Goal: Communication & Community: Answer question/provide support

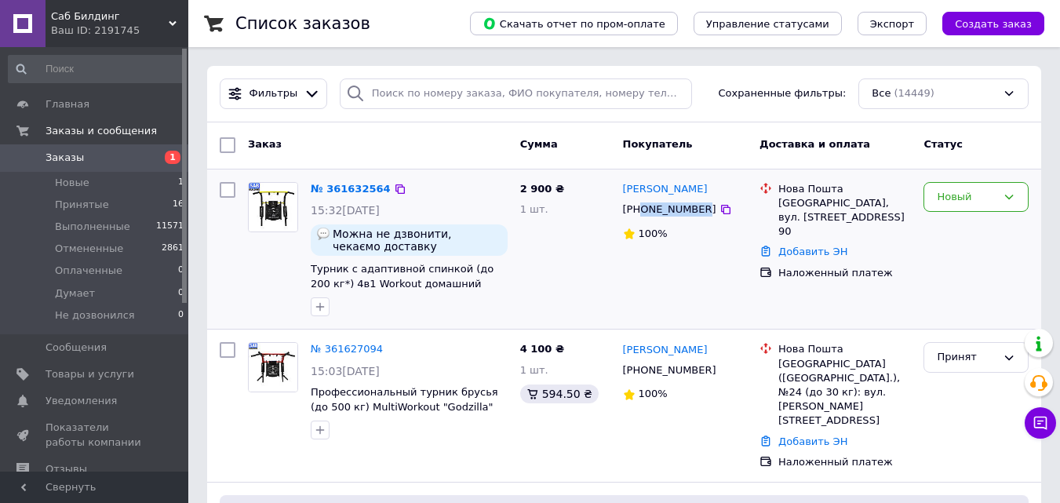
drag, startPoint x: 695, startPoint y: 213, endPoint x: 641, endPoint y: 217, distance: 54.3
click at [641, 217] on div "[PHONE_NUMBER]" at bounding box center [670, 209] width 100 height 20
copy div "0967413010"
drag, startPoint x: 777, startPoint y: 205, endPoint x: 859, endPoint y: 239, distance: 89.4
click at [859, 239] on div "Нова Пошта Петропавлівська Борщагівка, вул. Тернопільська, дом 10/2, кв. 90" at bounding box center [844, 210] width 139 height 57
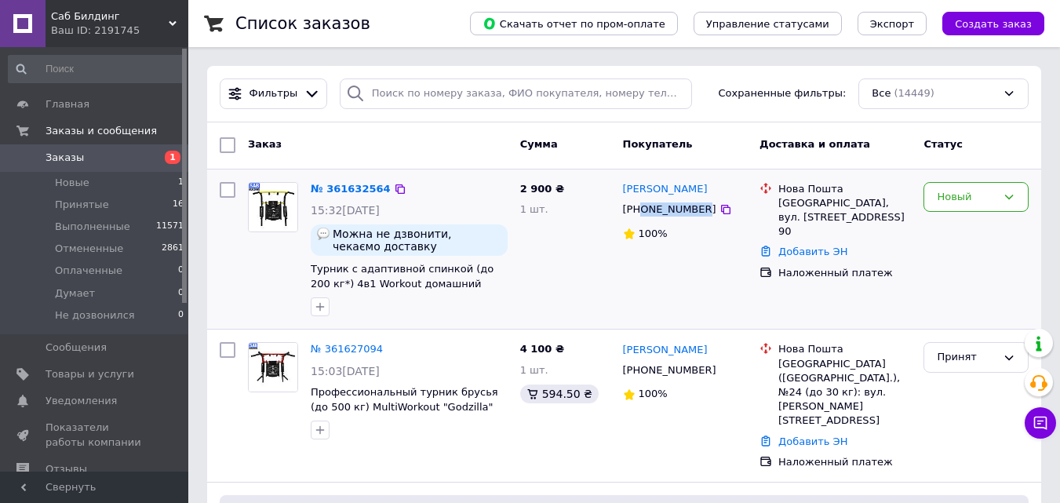
copy div "Петропавлівська Борщагівка, вул. Тернопільська, дом 10/2, кв. 90"
drag, startPoint x: 702, startPoint y: 190, endPoint x: 618, endPoint y: 190, distance: 83.2
click at [618, 190] on div "Тетяна Буткевич +380967413010 100%" at bounding box center [685, 250] width 137 height 148
copy link "[PERSON_NAME]"
click at [348, 192] on link "№ 361632564" at bounding box center [351, 189] width 80 height 12
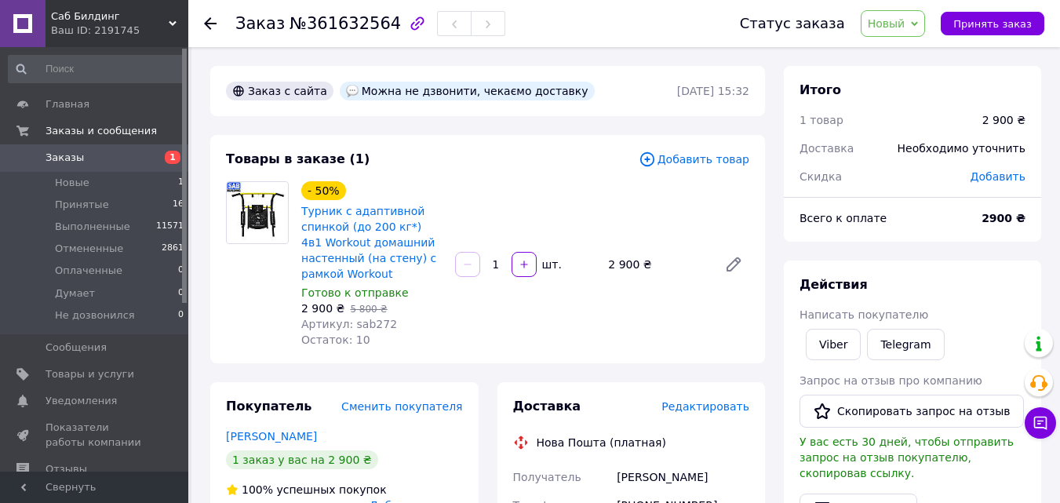
click at [211, 22] on icon at bounding box center [210, 23] width 13 height 13
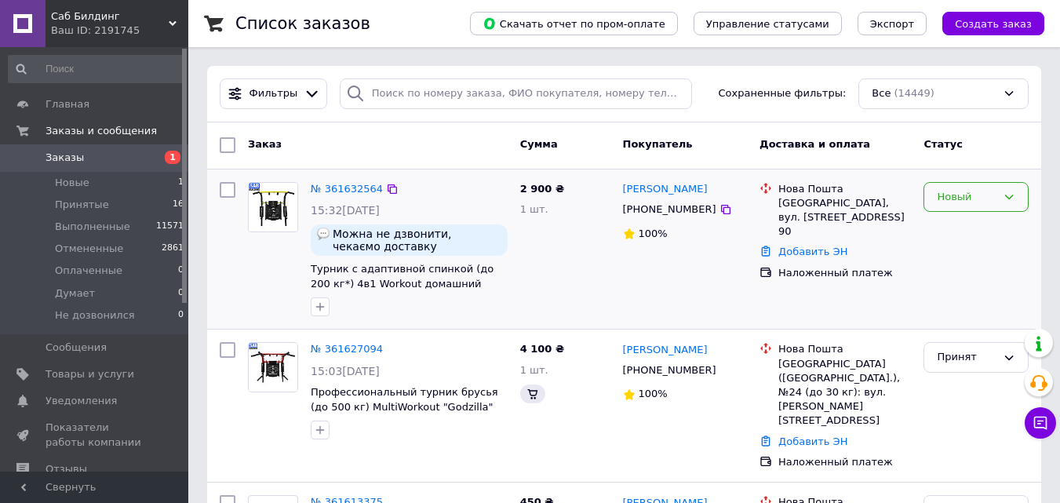
click at [963, 197] on div "Новый" at bounding box center [967, 197] width 60 height 16
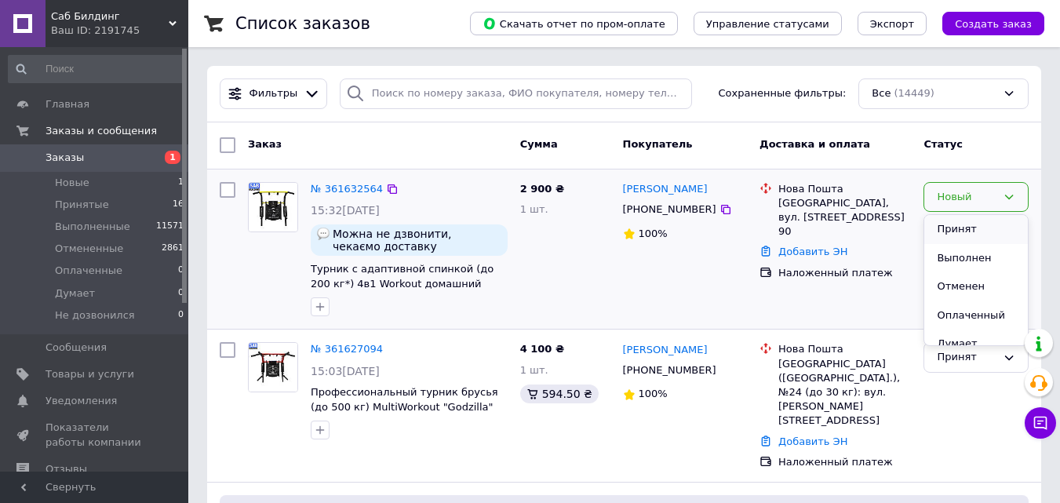
click at [962, 225] on li "Принят" at bounding box center [977, 229] width 104 height 29
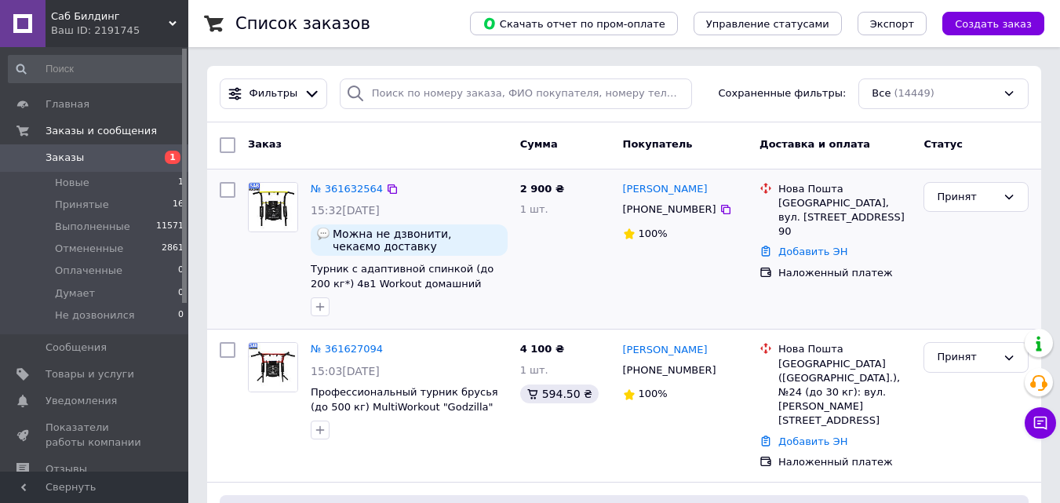
click at [720, 243] on div "100%" at bounding box center [685, 234] width 125 height 21
click at [687, 256] on div "Тетяна Буткевич +380967413010 100%" at bounding box center [685, 250] width 137 height 148
click at [817, 257] on link "Добавить ЭН" at bounding box center [813, 252] width 69 height 12
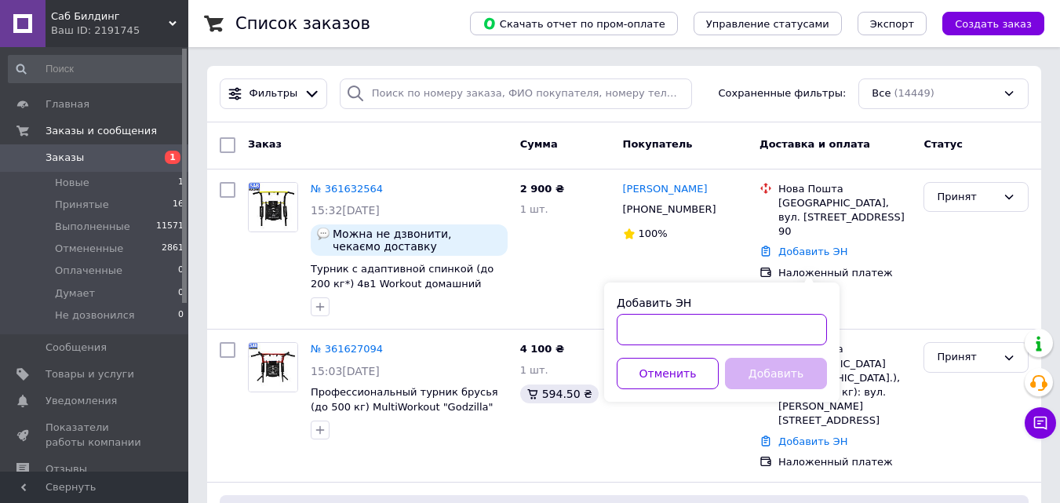
click at [684, 319] on input "Добавить ЭН" at bounding box center [722, 329] width 210 height 31
paste input "20451247281326"
type input "20451247281326"
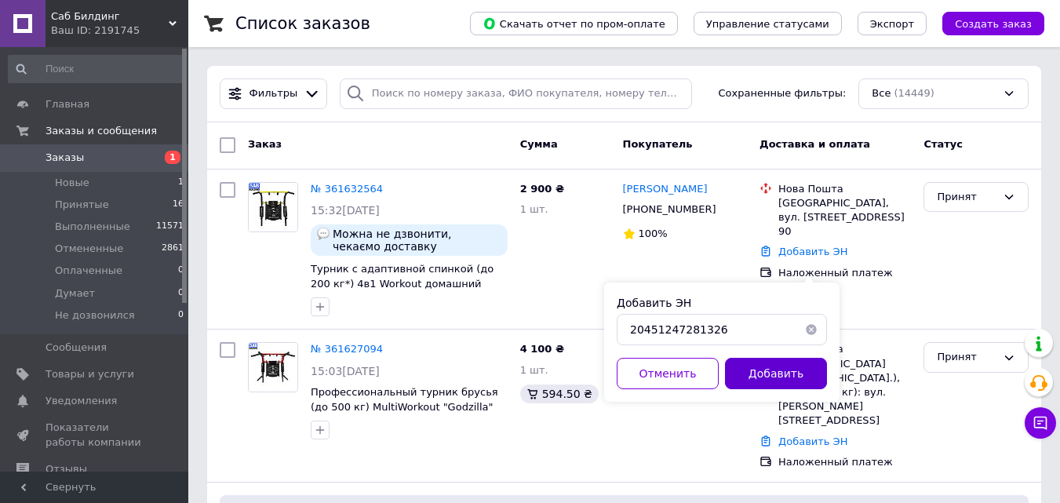
click at [786, 374] on button "Добавить" at bounding box center [776, 373] width 102 height 31
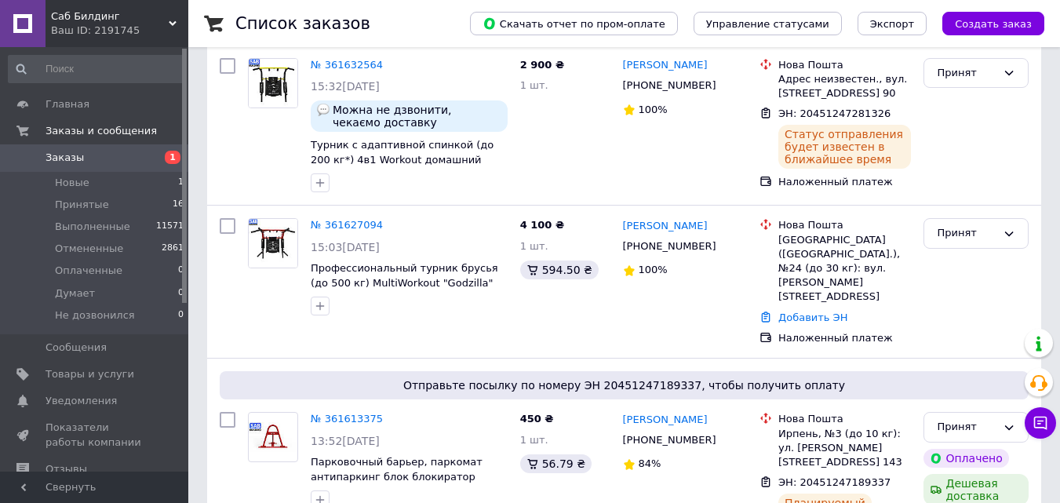
scroll to position [157, 0]
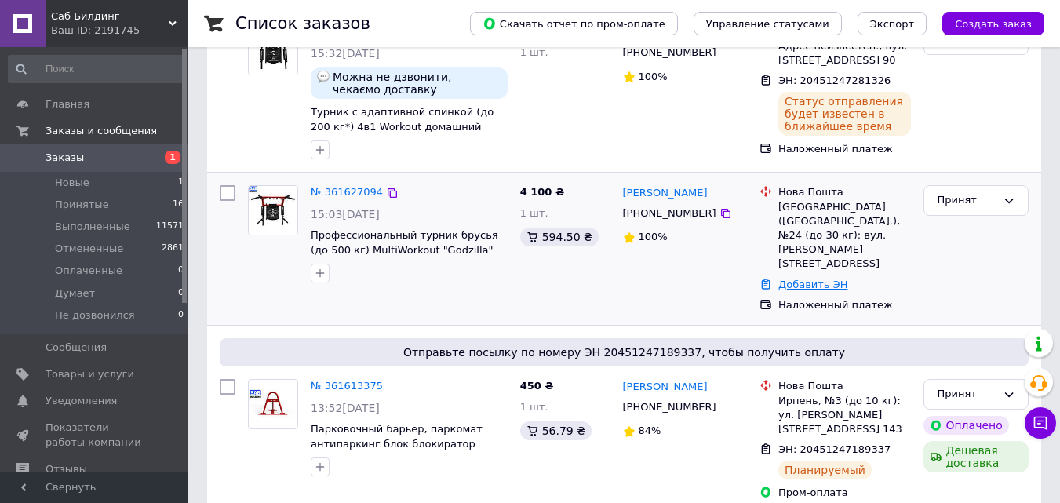
click at [791, 279] on link "Добавить ЭН" at bounding box center [813, 285] width 69 height 12
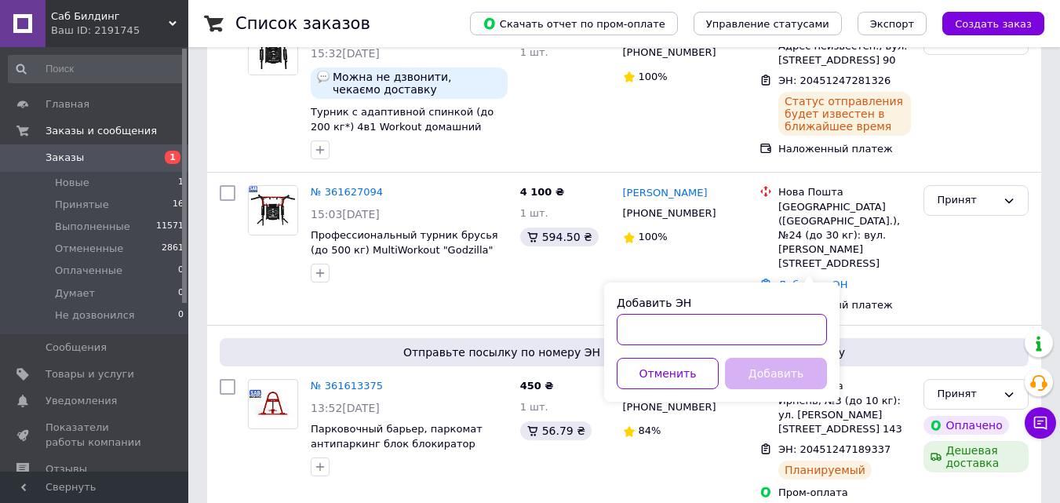
click at [724, 327] on input "Добавить ЭН" at bounding box center [722, 329] width 210 height 31
paste input "20451247280317"
type input "20451247280317"
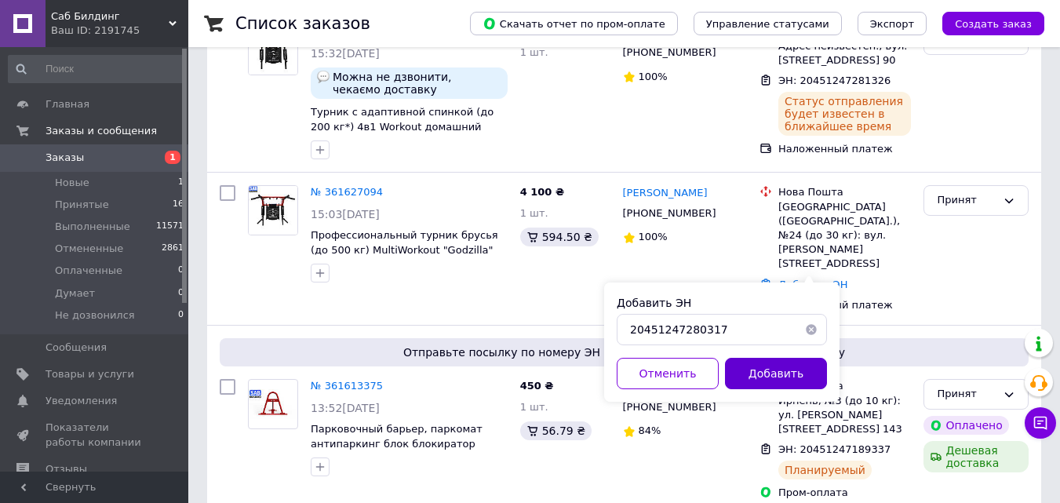
click at [764, 374] on button "Добавить" at bounding box center [776, 373] width 102 height 31
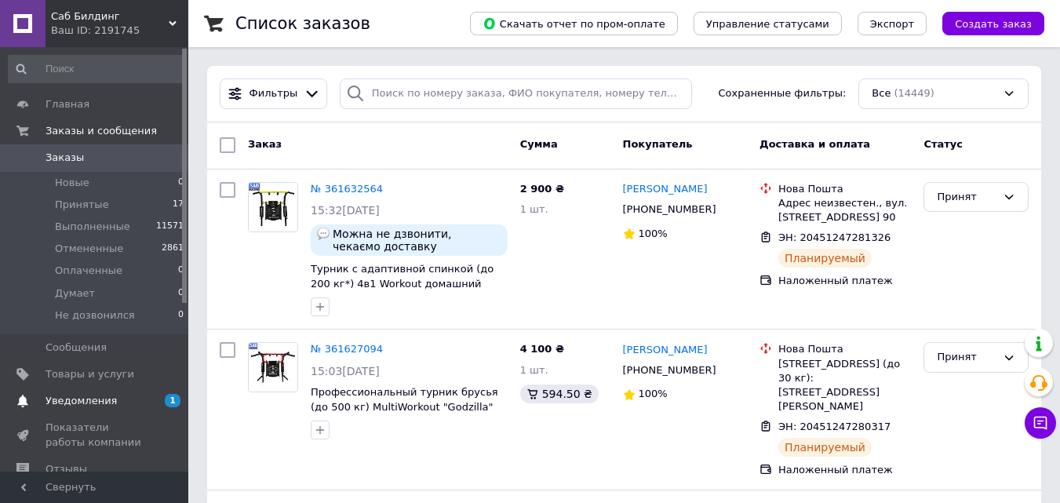
click at [106, 403] on span "Уведомления" at bounding box center [81, 401] width 71 height 14
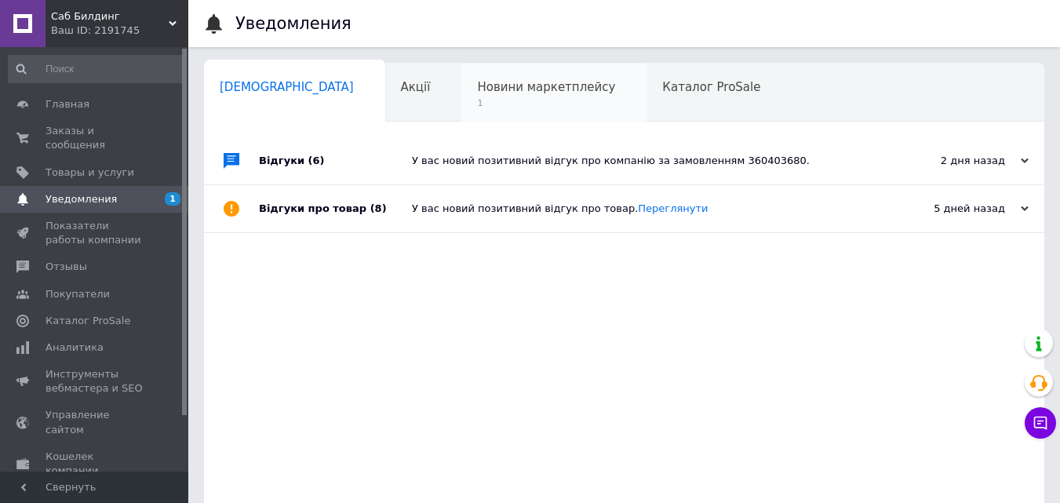
click at [478, 98] on span "1" at bounding box center [546, 103] width 138 height 12
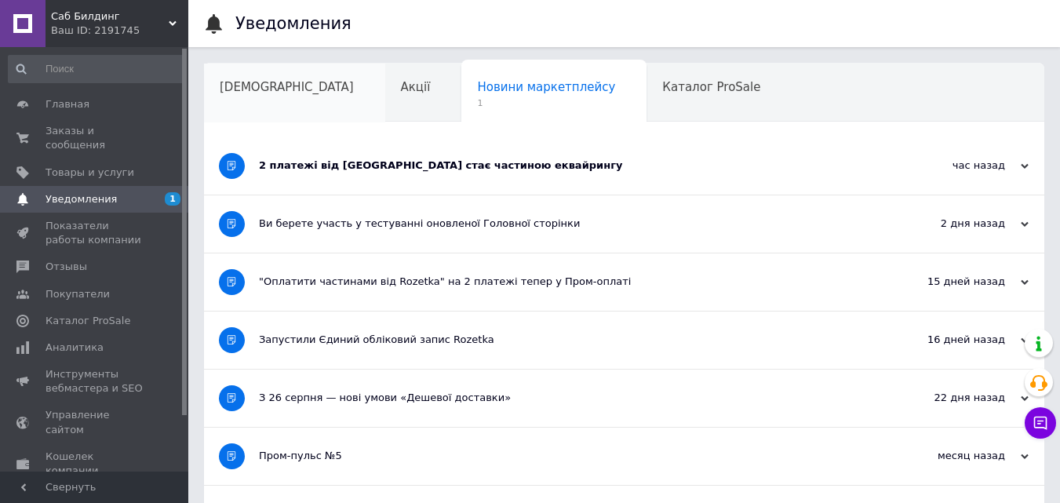
click at [265, 81] on span "Сповіщення" at bounding box center [287, 87] width 134 height 14
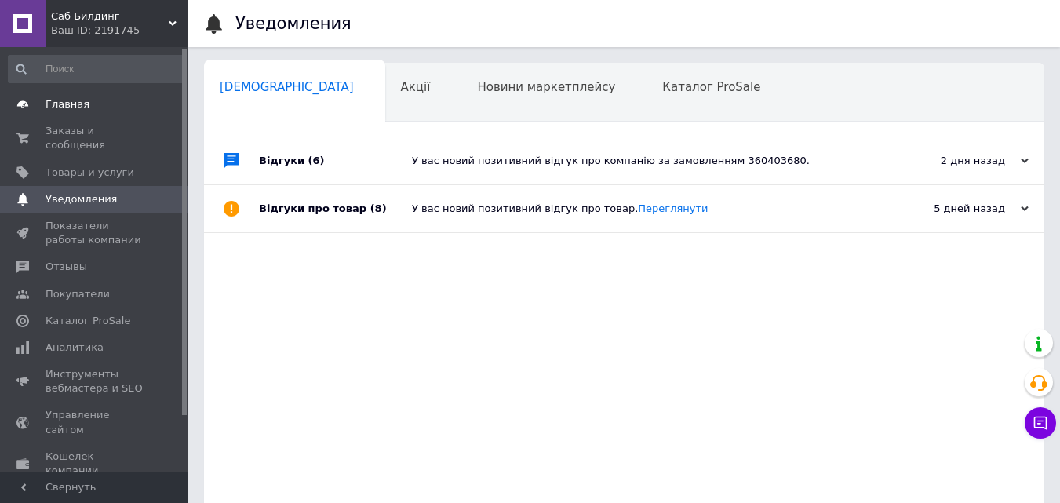
click at [87, 106] on span "Главная" at bounding box center [96, 104] width 100 height 14
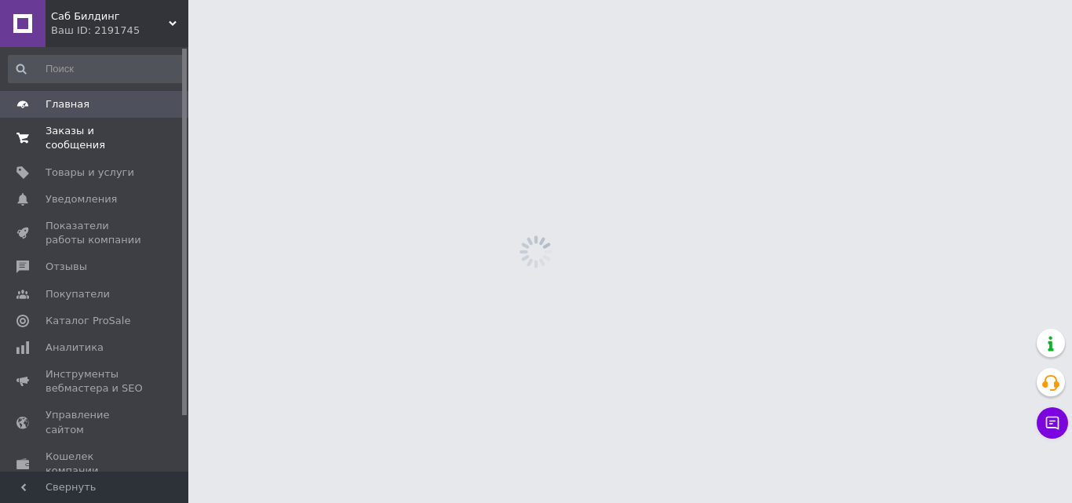
click at [98, 132] on span "Заказы и сообщения" at bounding box center [96, 138] width 100 height 28
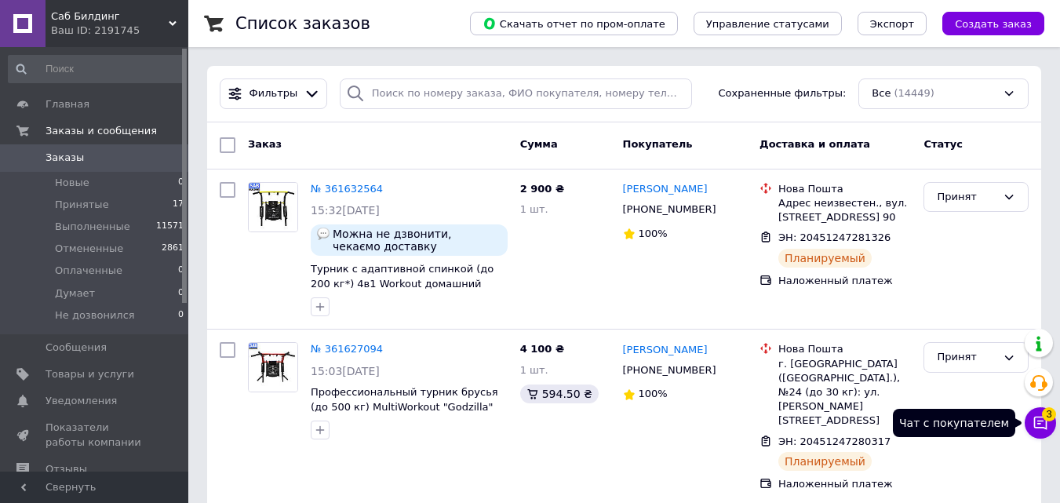
click at [1041, 421] on icon at bounding box center [1040, 423] width 13 height 13
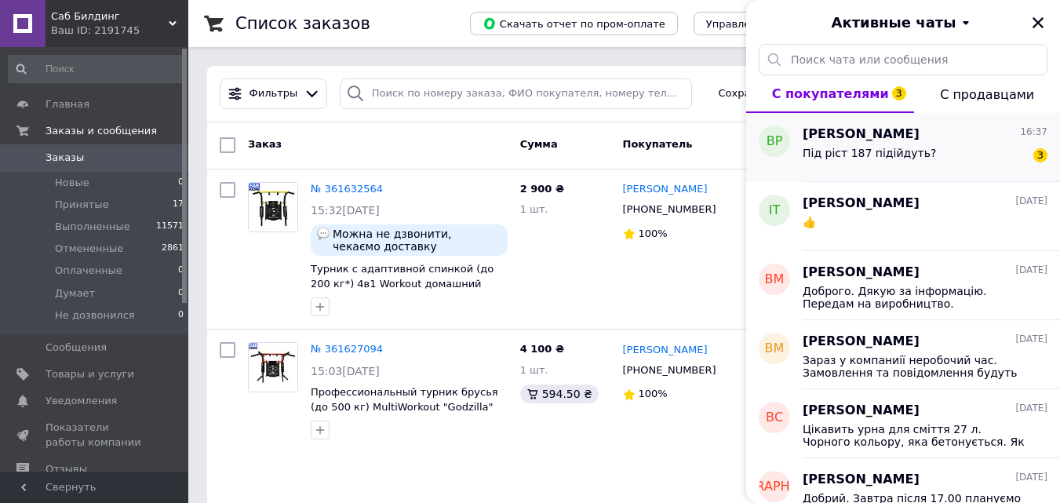
click at [950, 148] on div "Під ріст 187 підійдуть? 3" at bounding box center [925, 156] width 245 height 25
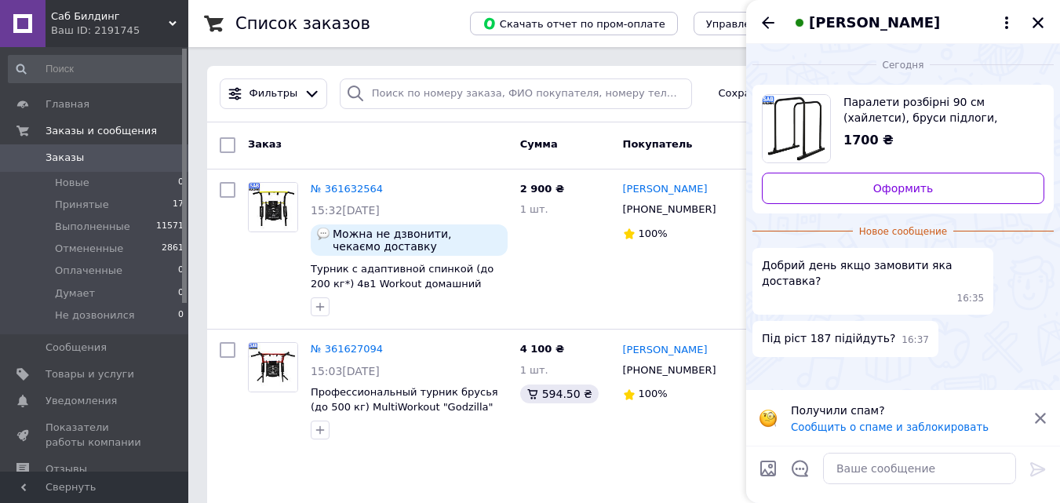
click at [1040, 418] on icon at bounding box center [1040, 418] width 11 height 11
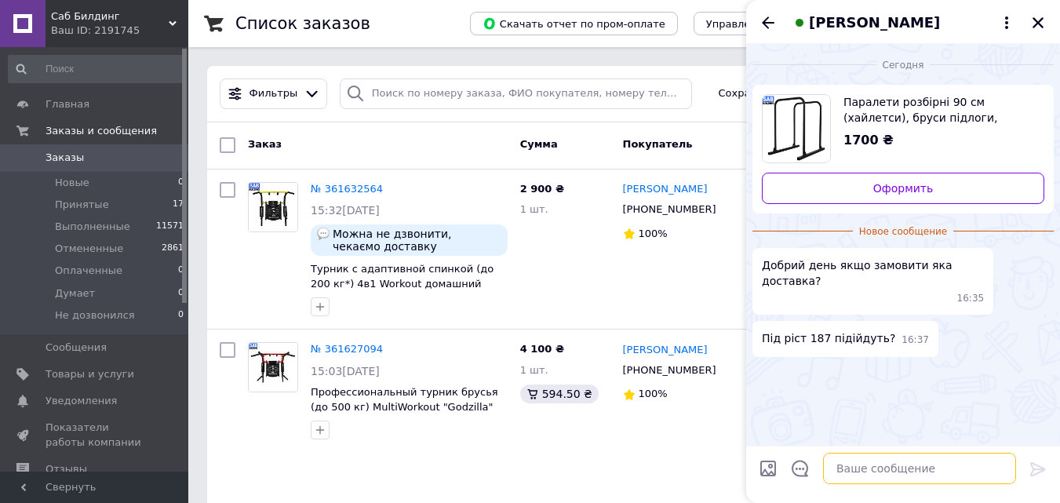
click at [840, 471] on textarea at bounding box center [919, 468] width 193 height 31
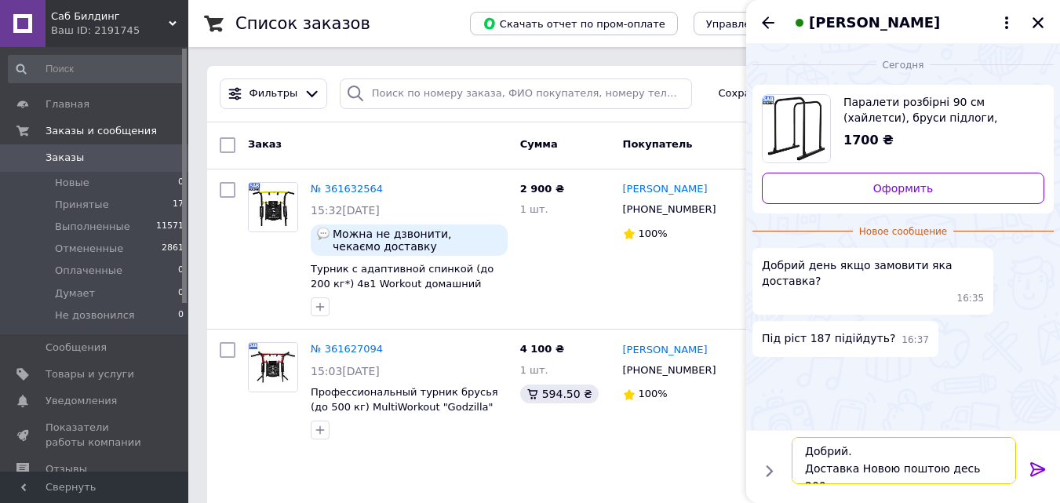
scroll to position [11, 0]
click at [961, 458] on textarea "Добрий. Доставка Новою поштою десь 200 грн." at bounding box center [904, 460] width 224 height 47
click at [862, 472] on textarea "Добрий. Доставка Новою поштою десь до 200 грн." at bounding box center [904, 460] width 224 height 47
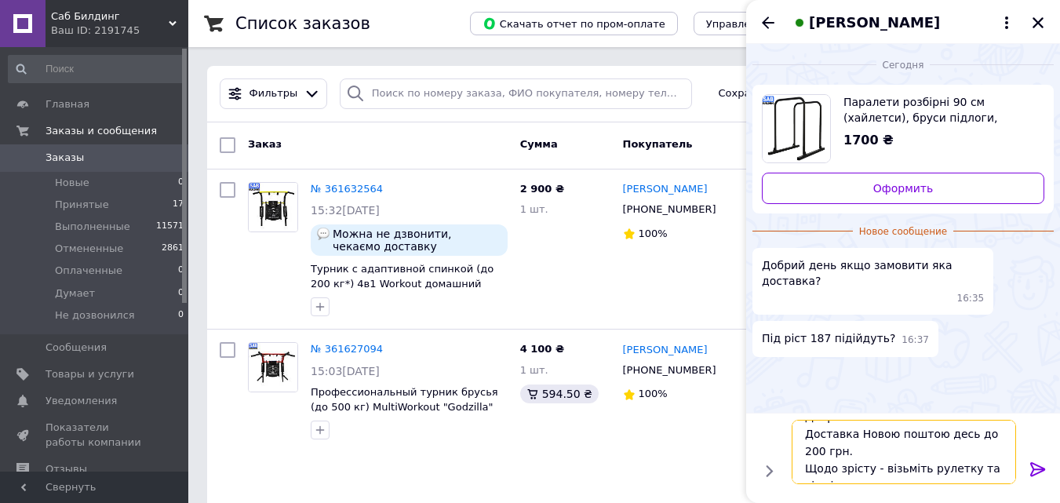
scroll to position [28, 0]
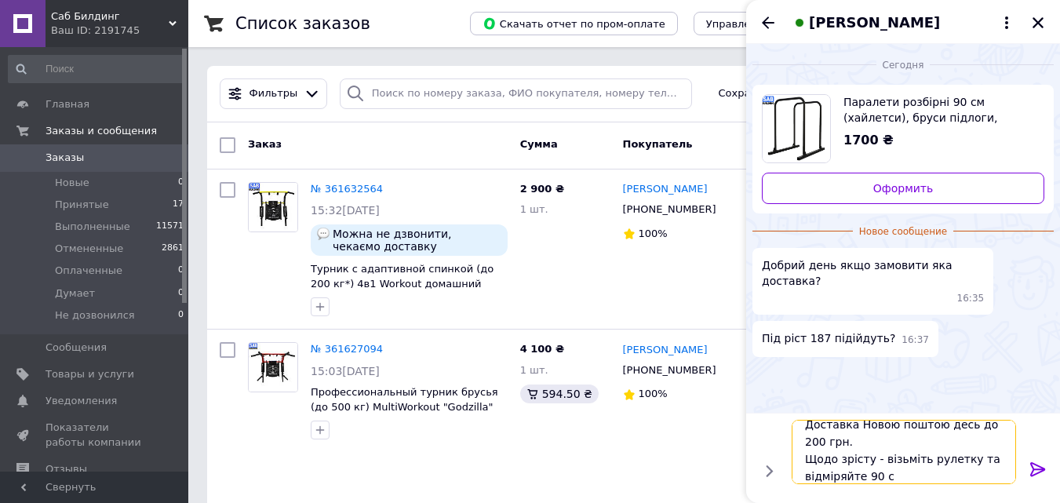
type textarea "Добрий. Доставка Новою поштою десь до 200 грн. Щодо зрісту - візьміть рулетку т…"
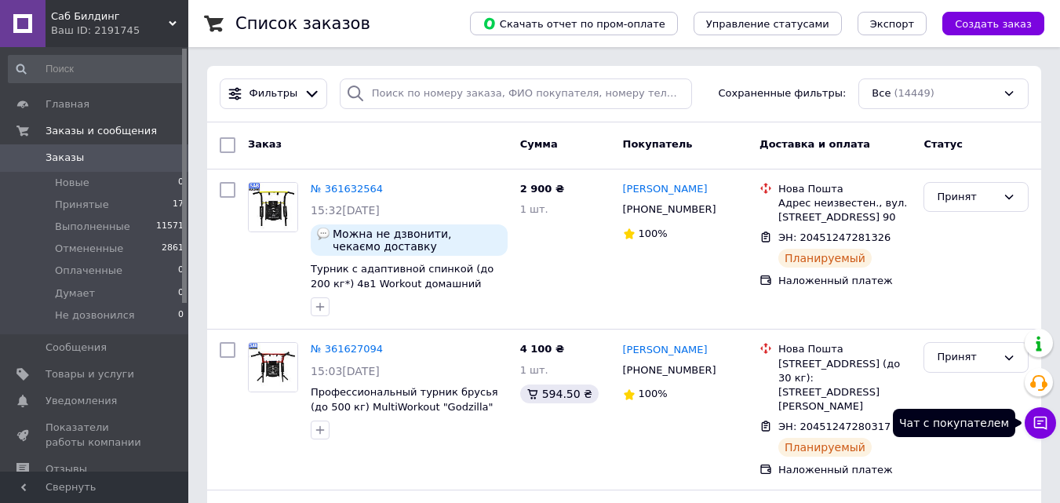
click at [1050, 425] on button "Чат с покупателем" at bounding box center [1040, 422] width 31 height 31
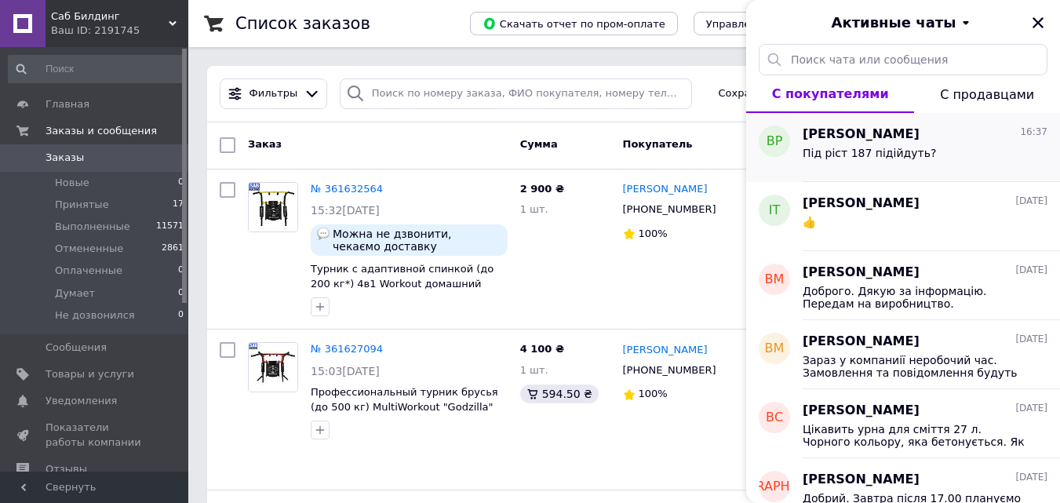
click at [883, 152] on span "Під ріст 187 підійдуть?" at bounding box center [869, 153] width 133 height 13
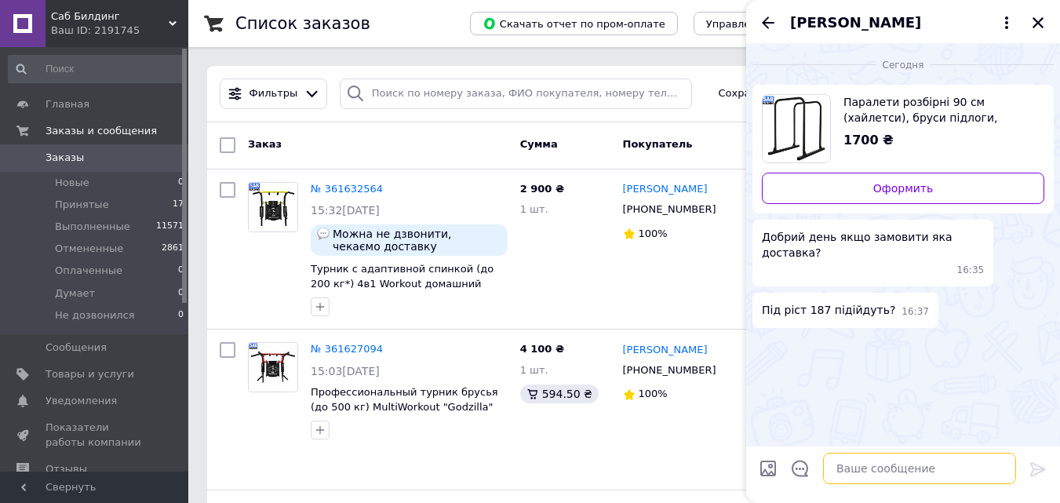
click at [858, 472] on textarea at bounding box center [919, 468] width 193 height 31
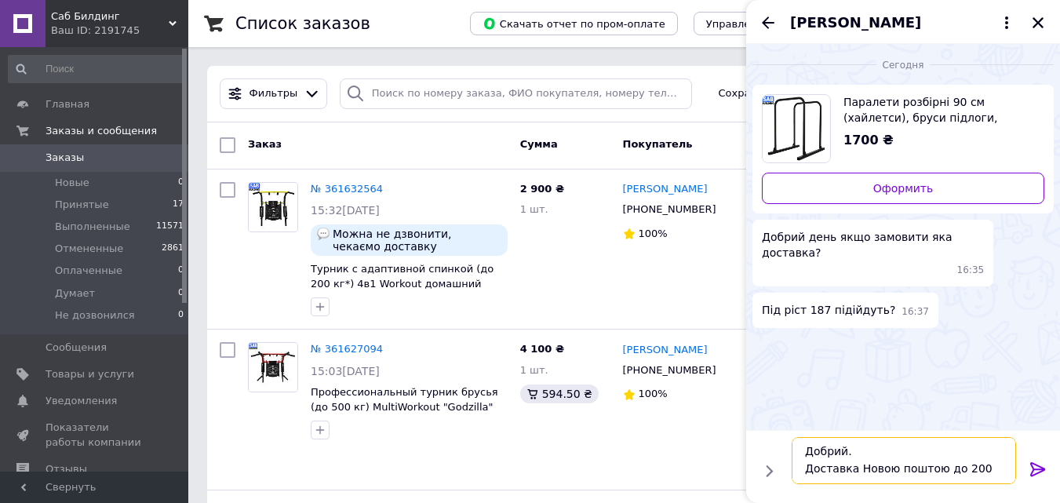
scroll to position [11, 0]
click at [853, 479] on textarea "Добрий. Доставка Новою поштою до 200 грн. Щодо зрісту - візьміть рулетку" at bounding box center [904, 460] width 224 height 47
click at [965, 475] on textarea "Добрий. Доставка Новою поштою до 200 грн. Щодо зрісту - візьміть рулетку" at bounding box center [904, 460] width 224 height 47
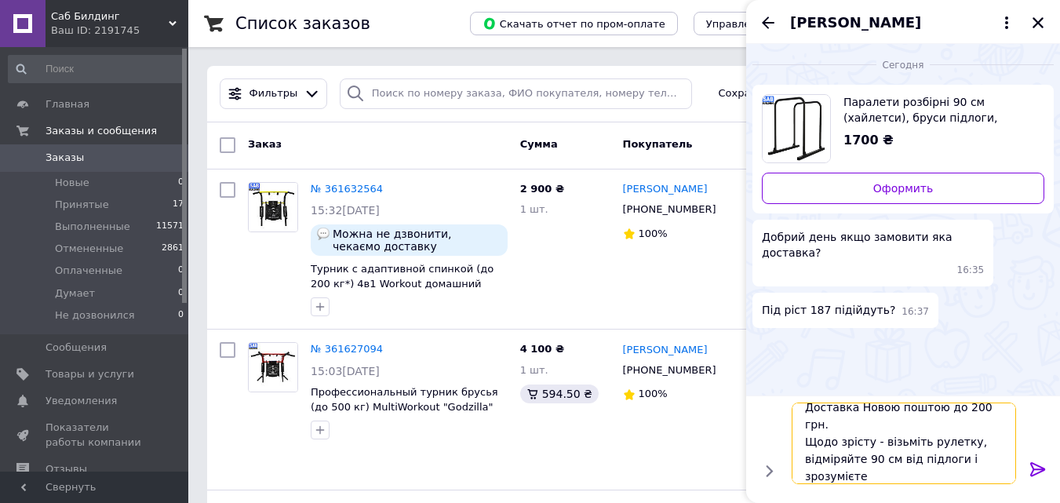
scroll to position [19, 0]
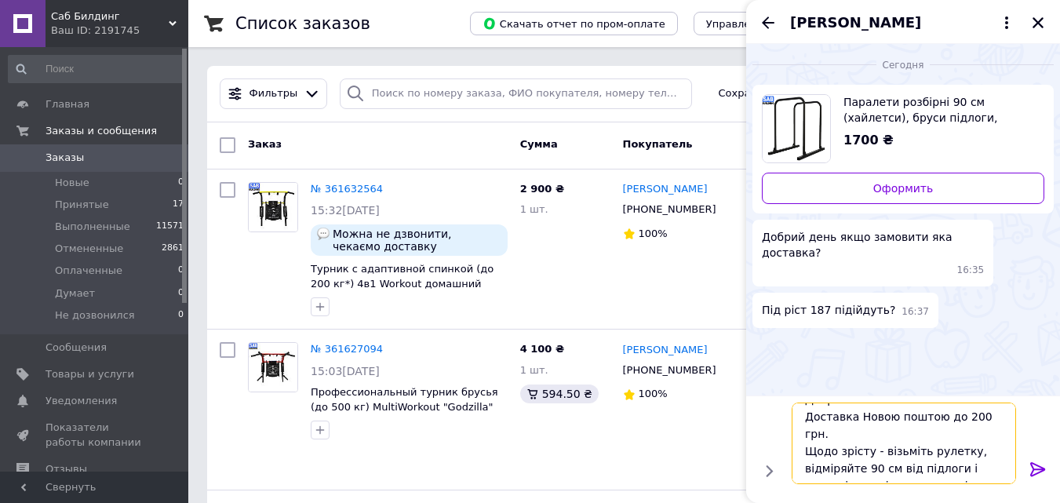
type textarea "Добрий. Доставка Новою поштою до 200 грн. Щодо зрісту - візьміть рулетку, відмі…"
click at [1036, 470] on icon at bounding box center [1038, 469] width 19 height 19
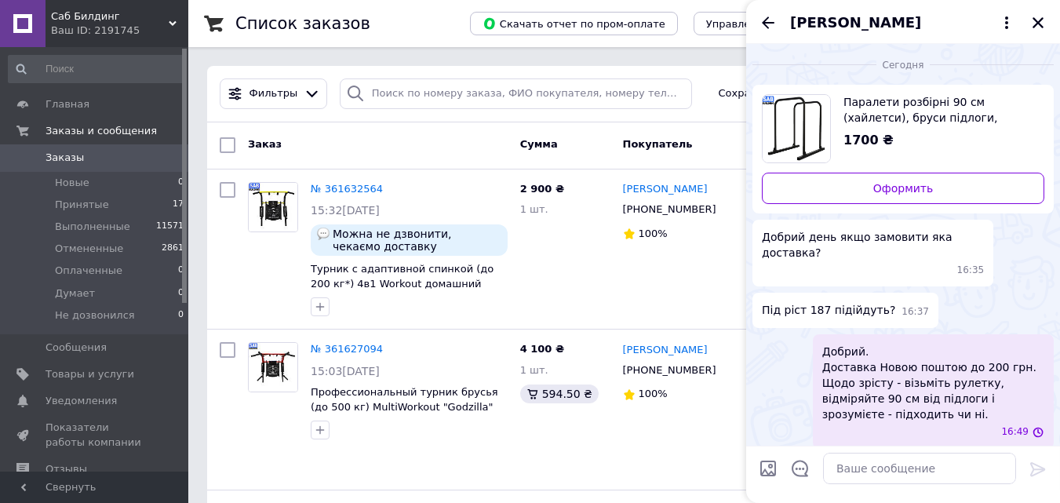
scroll to position [0, 0]
click at [1039, 22] on icon "Закрыть" at bounding box center [1038, 22] width 11 height 11
